Goal: Transaction & Acquisition: Purchase product/service

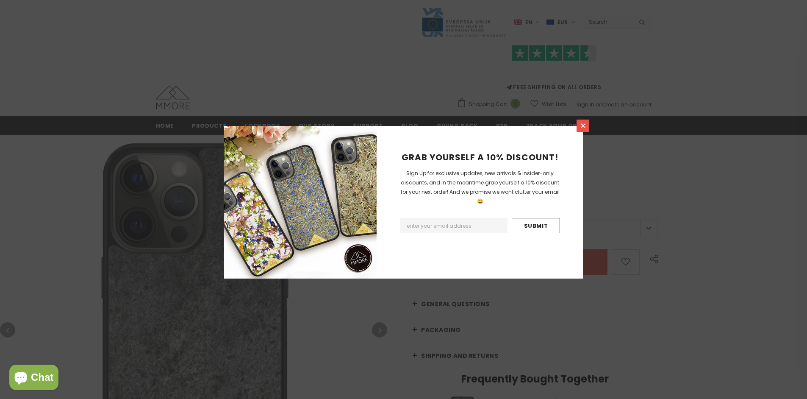
click at [583, 125] on icon at bounding box center [583, 125] width 5 height 5
